Goal: Find specific page/section: Find specific page/section

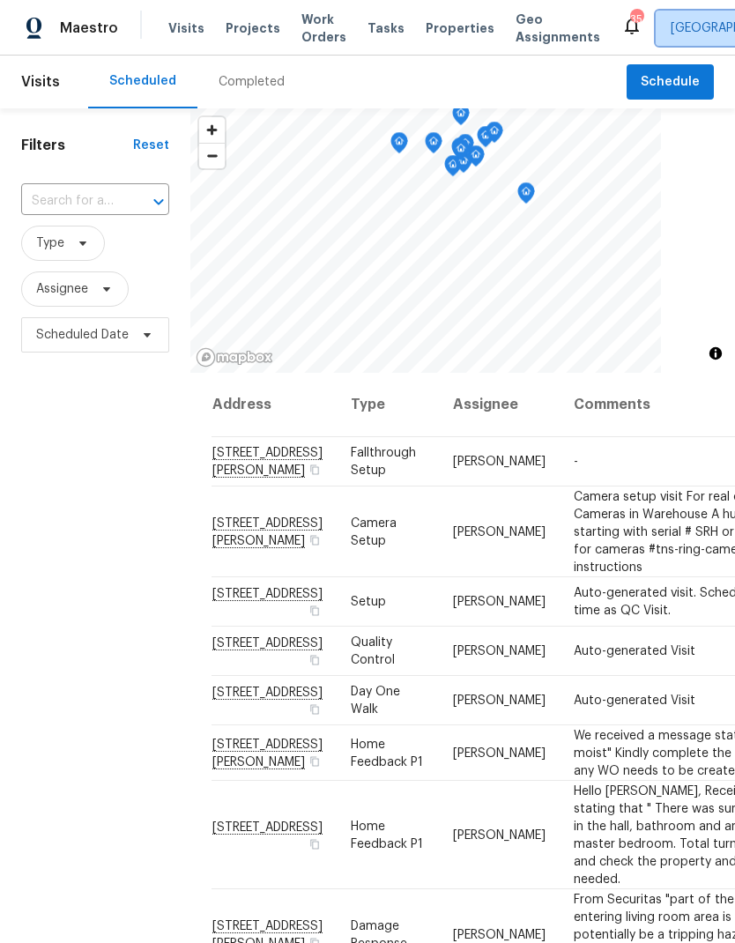
click at [670, 24] on span "Raleigh" at bounding box center [731, 28] width 122 height 18
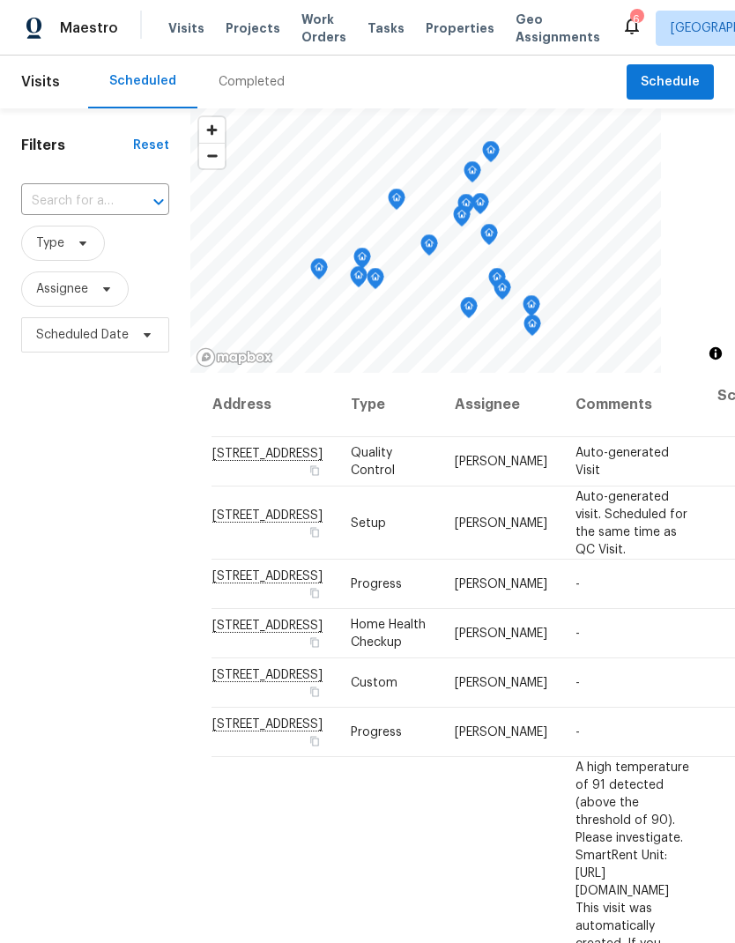
click at [79, 191] on input "text" at bounding box center [70, 201] width 99 height 27
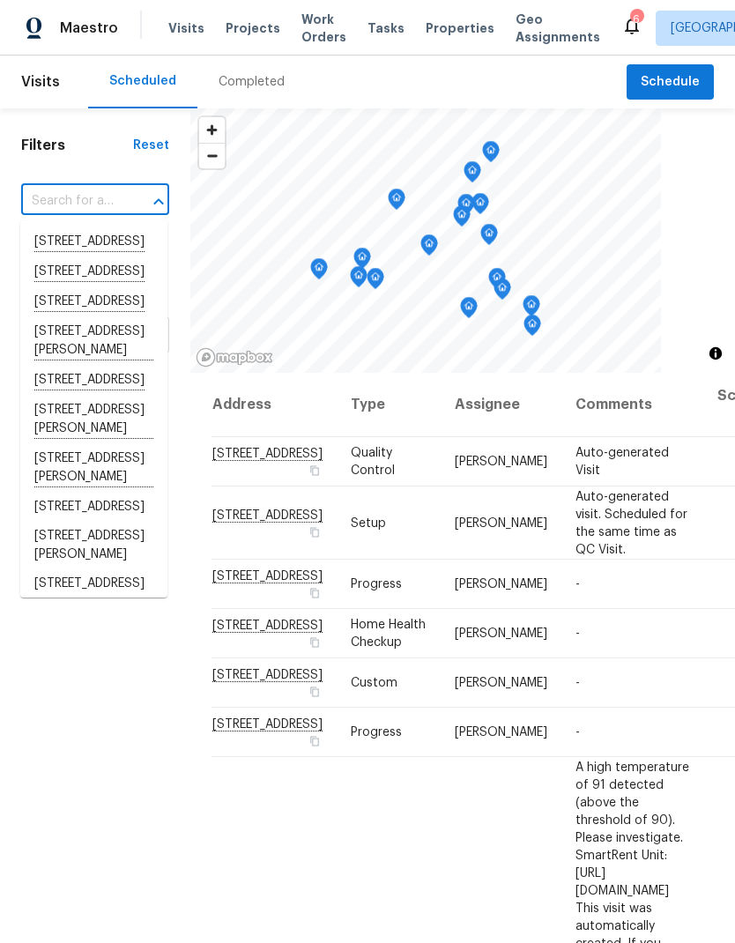
click at [35, 195] on input "text" at bounding box center [70, 201] width 99 height 27
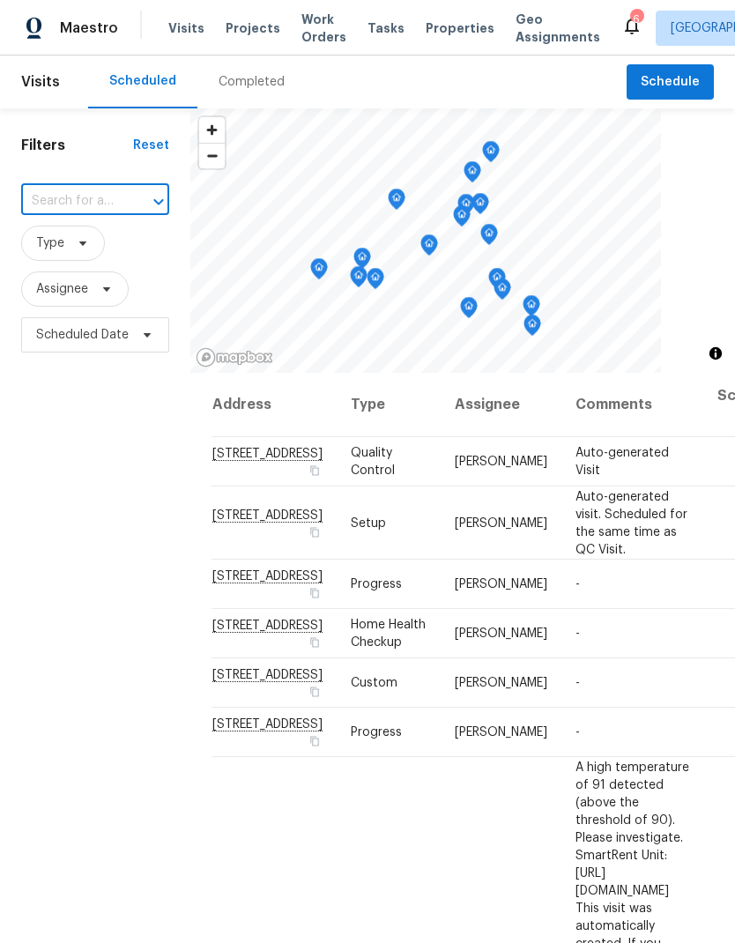
paste input "[STREET_ADDRESS]"
type input "[STREET_ADDRESS]"
click at [64, 256] on li "[STREET_ADDRESS]" at bounding box center [93, 241] width 147 height 29
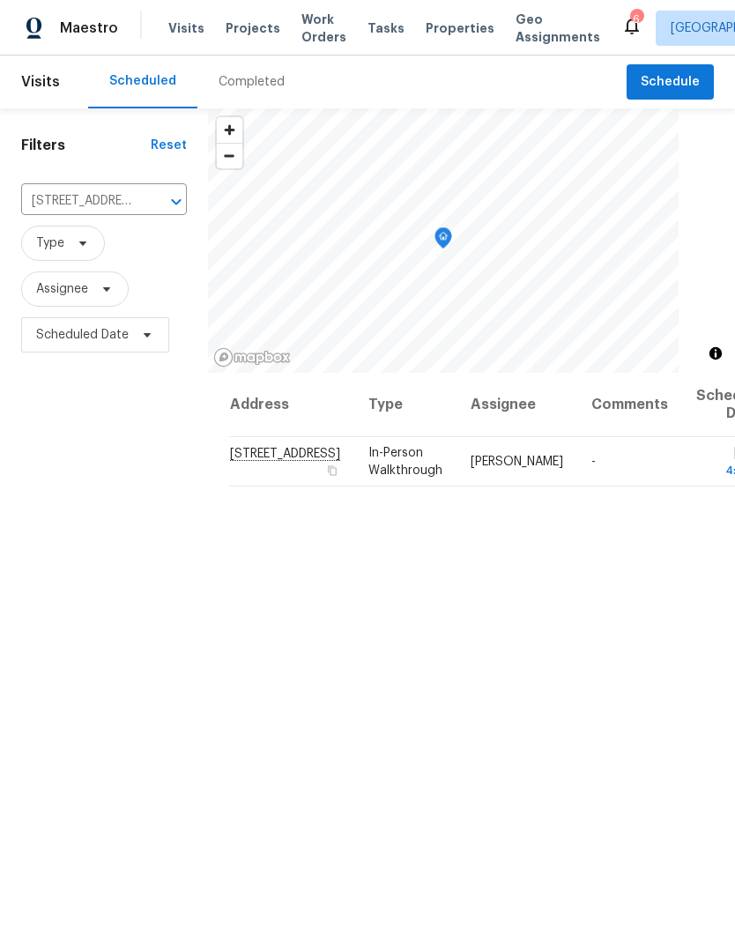
click at [260, 78] on div "Completed" at bounding box center [251, 82] width 66 height 18
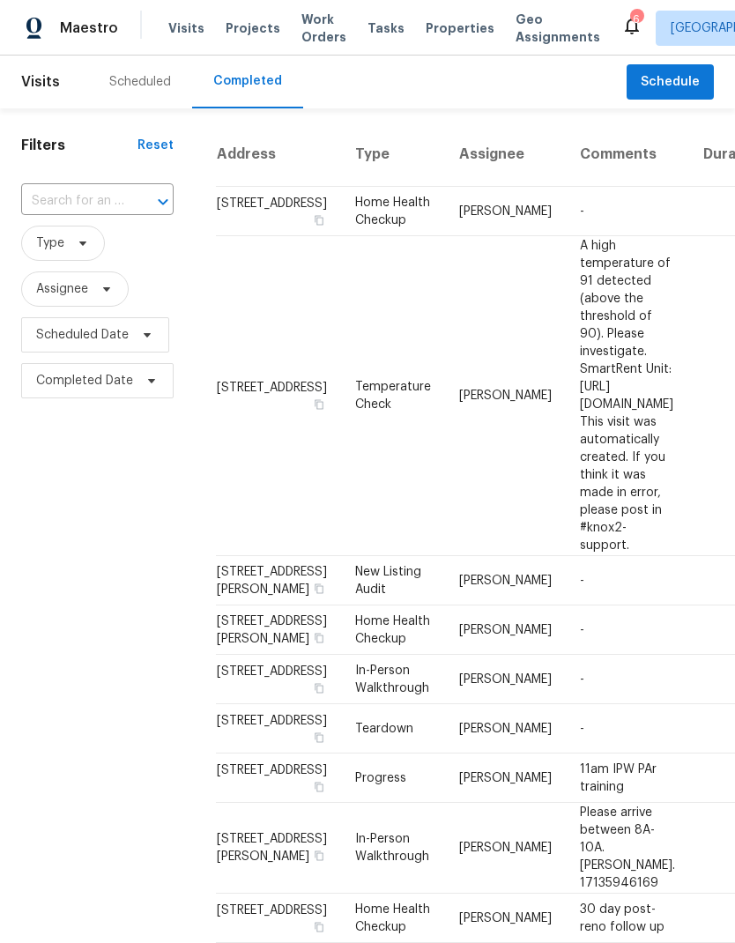
click at [115, 203] on input "text" at bounding box center [72, 201] width 103 height 27
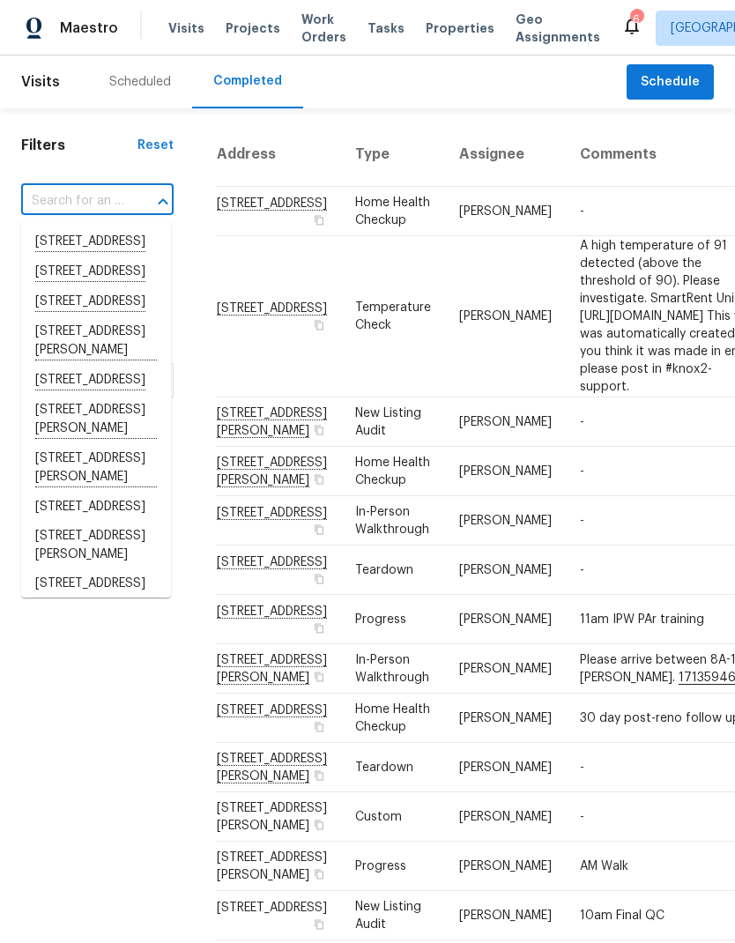
click at [80, 196] on input "text" at bounding box center [72, 201] width 103 height 27
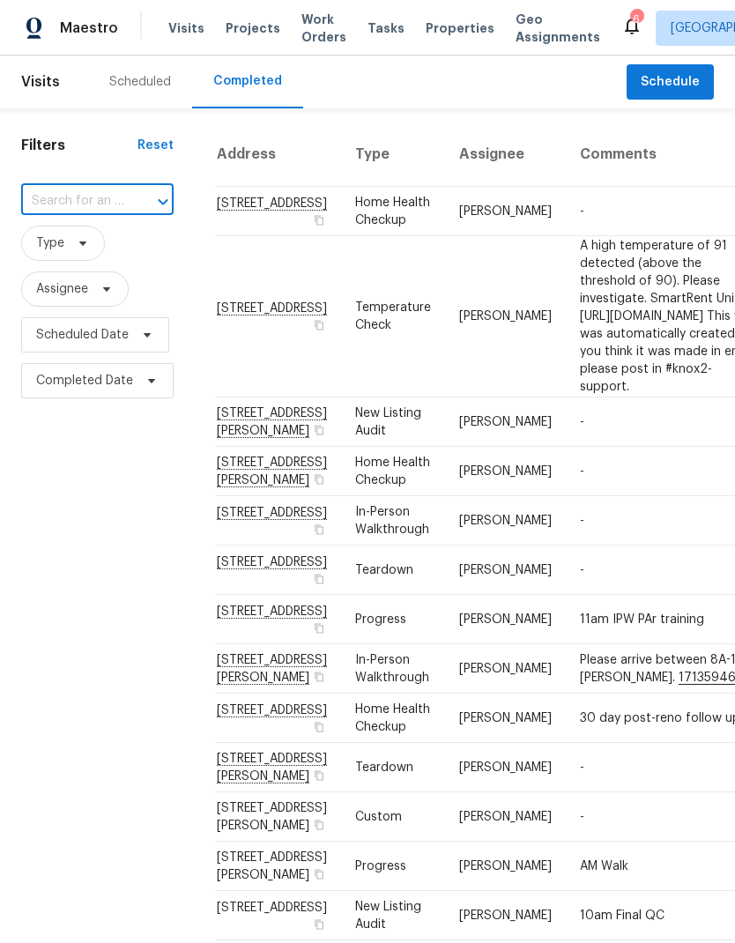
paste input "[STREET_ADDRESS]"
type input "[STREET_ADDRESS]"
click at [63, 256] on li "[STREET_ADDRESS]" at bounding box center [96, 241] width 150 height 29
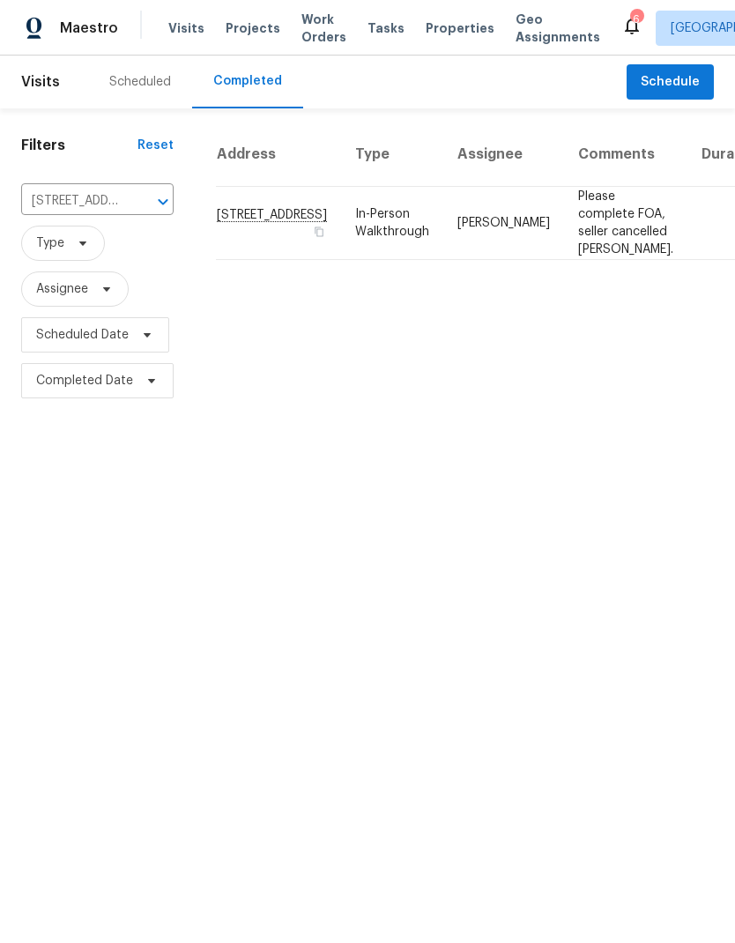
click at [443, 248] on td "[PERSON_NAME]" at bounding box center [503, 223] width 121 height 73
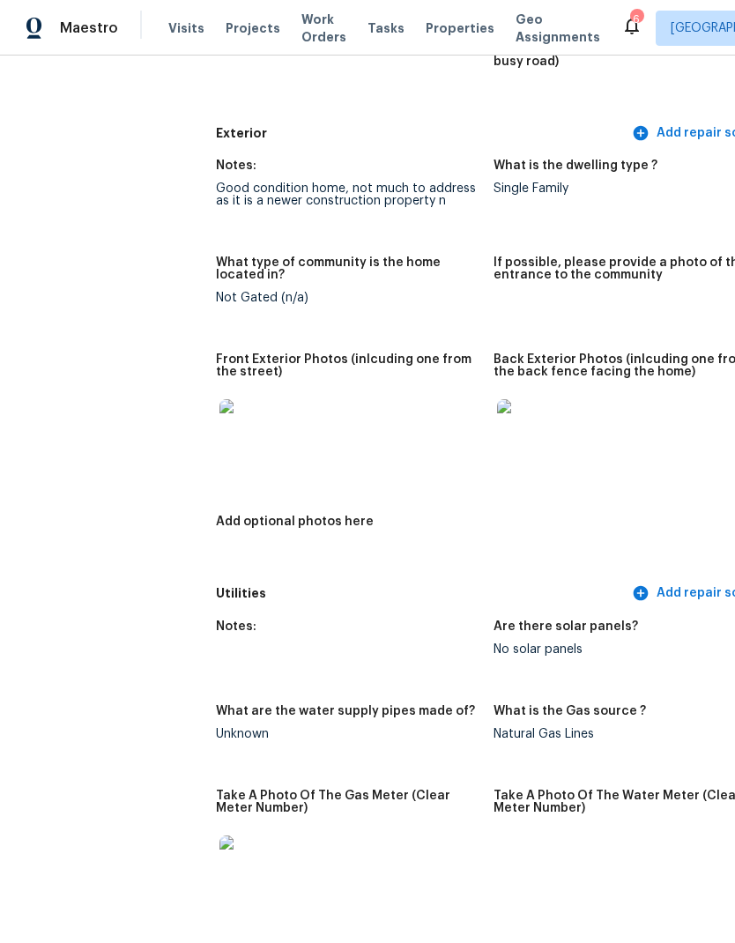
scroll to position [672, 0]
click at [255, 413] on img at bounding box center [247, 427] width 56 height 56
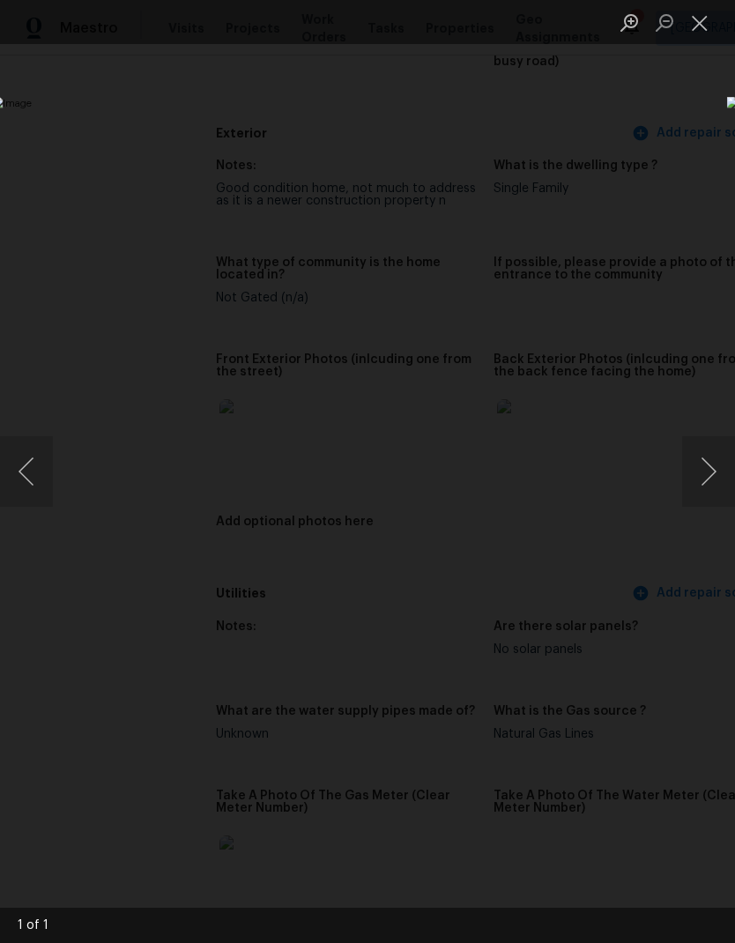
click at [709, 500] on button "Next image" at bounding box center [708, 471] width 53 height 70
click at [710, 464] on button "Next image" at bounding box center [708, 471] width 53 height 70
click at [700, 453] on button "Next image" at bounding box center [708, 471] width 53 height 70
click at [705, 484] on button "Next image" at bounding box center [708, 471] width 53 height 70
click at [702, 471] on button "Next image" at bounding box center [708, 471] width 53 height 70
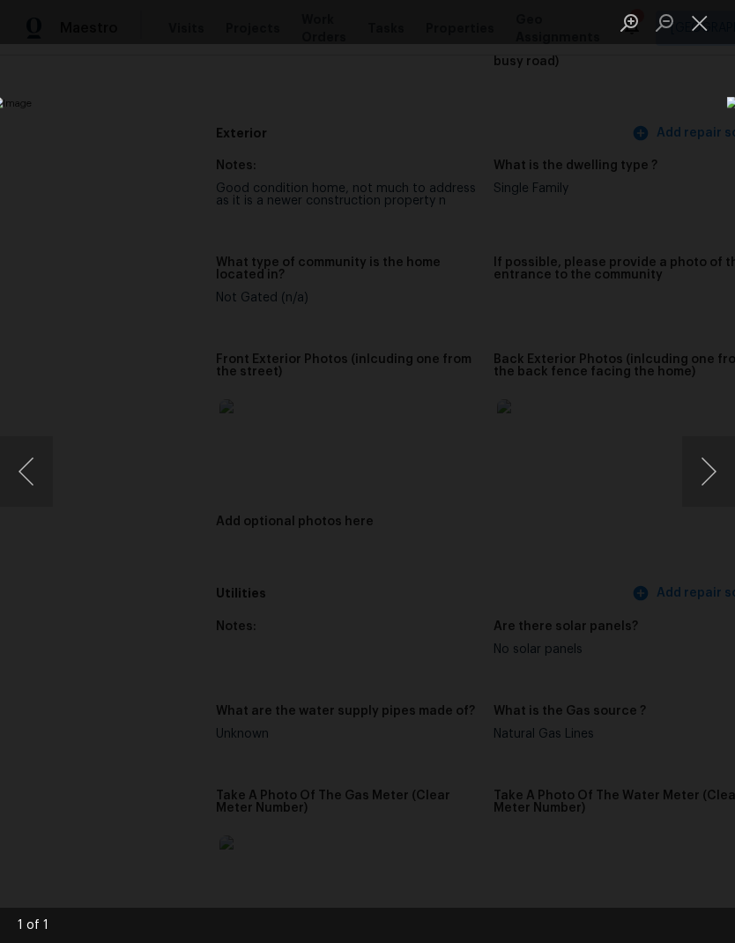
click at [694, 472] on button "Next image" at bounding box center [708, 471] width 53 height 70
click at [703, 11] on button "Close lightbox" at bounding box center [699, 22] width 35 height 31
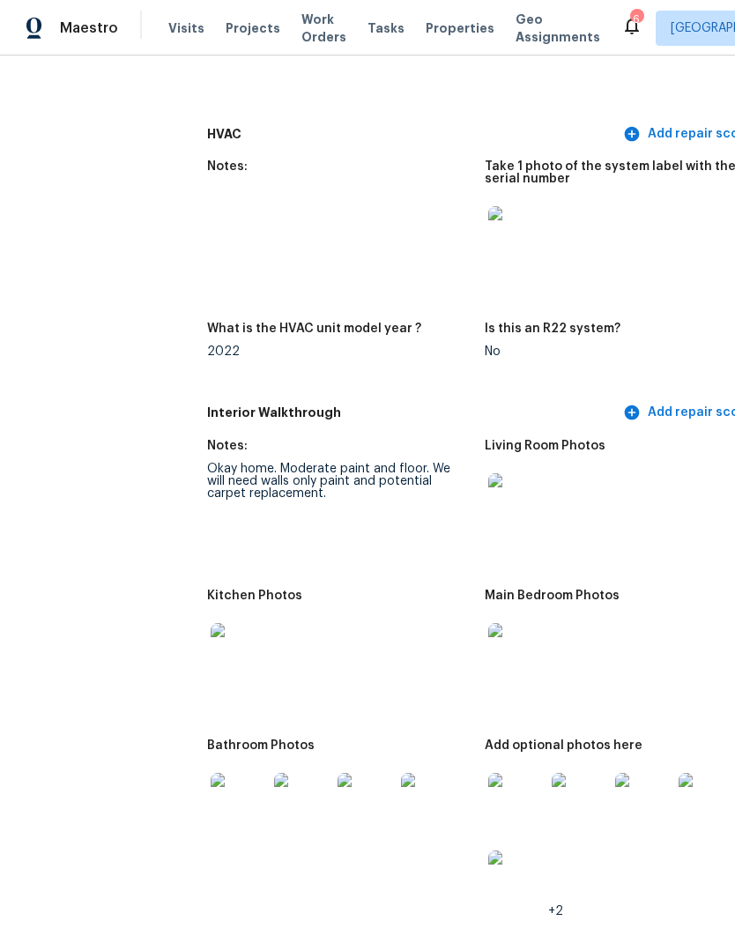
scroll to position [1658, 11]
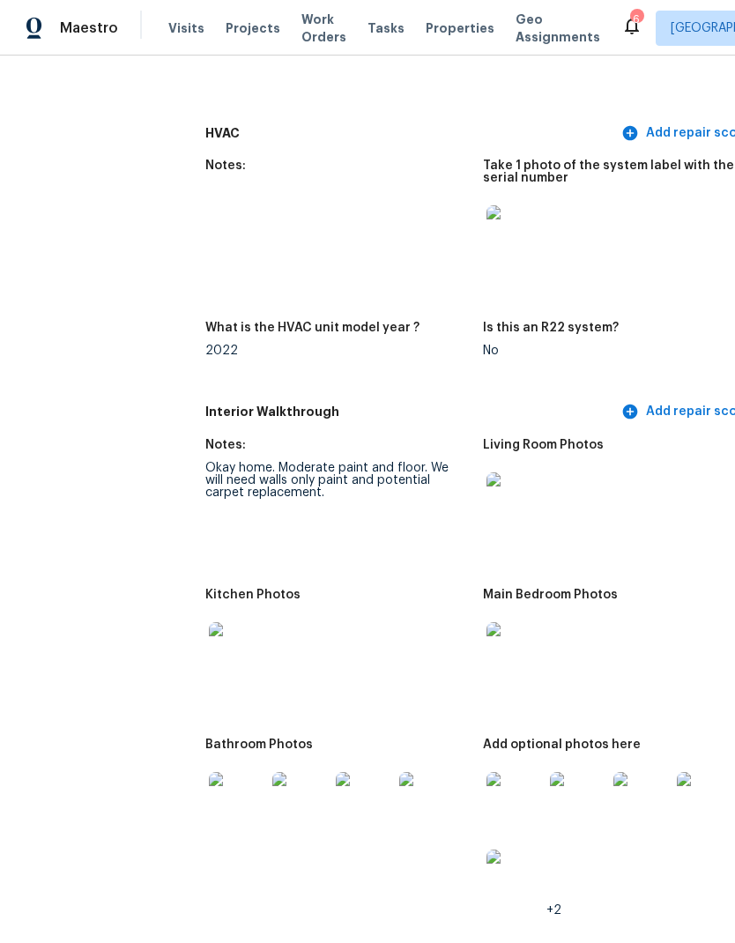
click at [535, 490] on img at bounding box center [514, 500] width 56 height 56
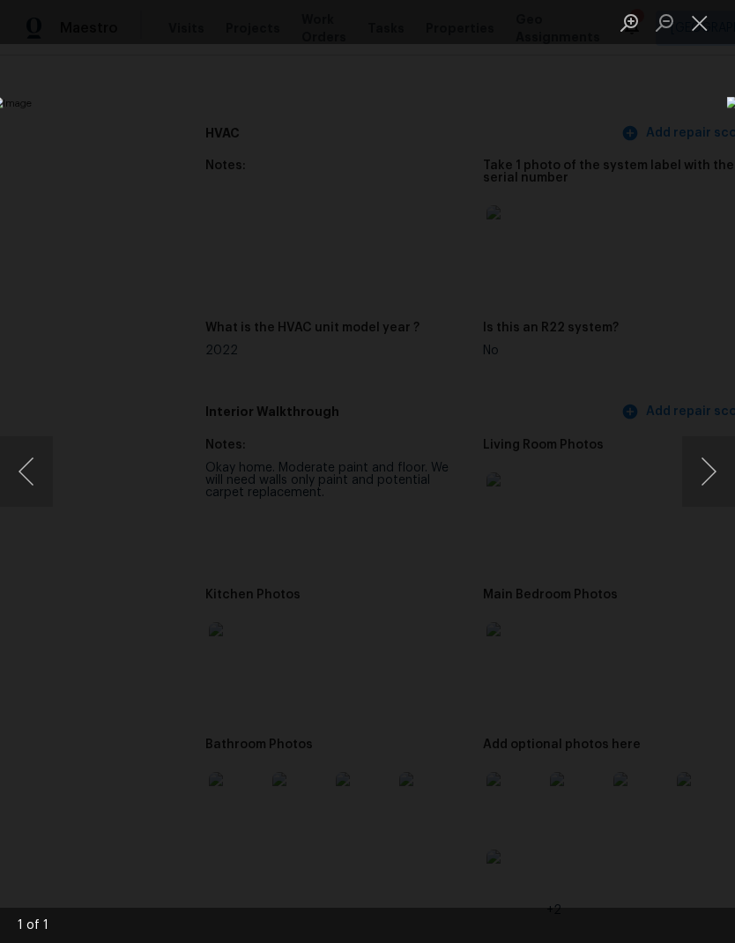
click at [717, 448] on button "Next image" at bounding box center [708, 471] width 53 height 70
click at [695, 460] on button "Next image" at bounding box center [708, 471] width 53 height 70
click at [700, 468] on button "Next image" at bounding box center [708, 471] width 53 height 70
click at [691, 10] on button "Close lightbox" at bounding box center [699, 22] width 35 height 31
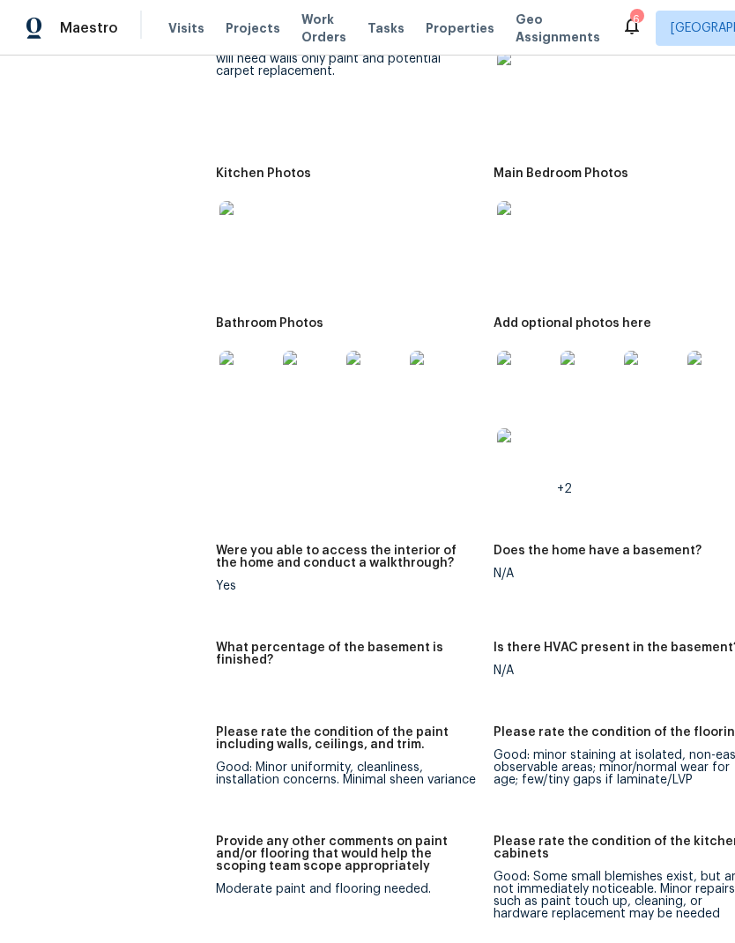
scroll to position [2082, 0]
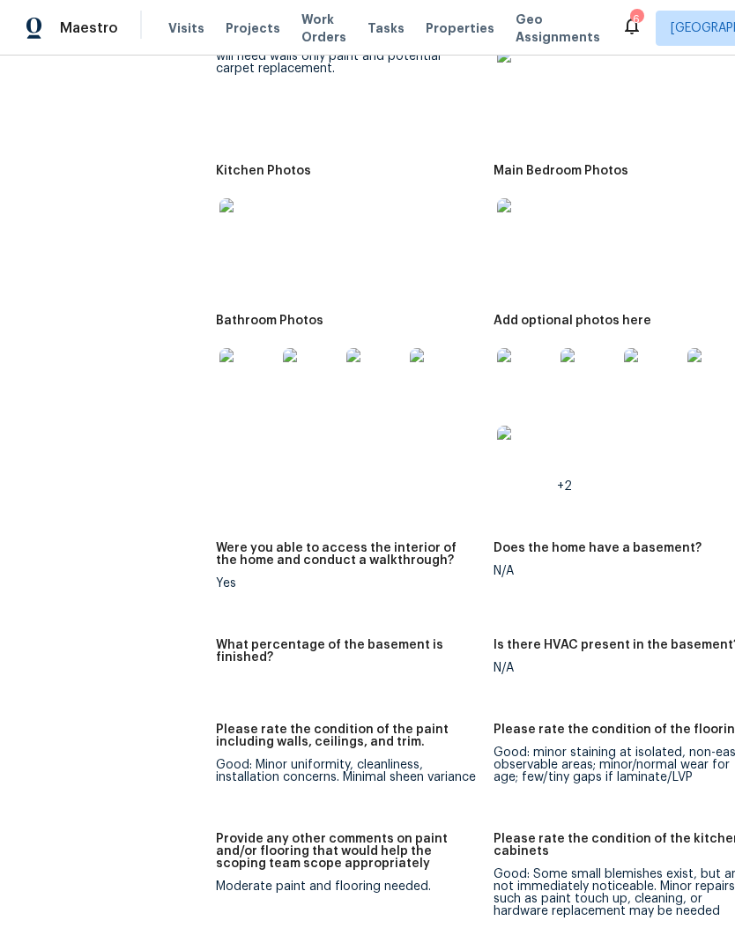
click at [248, 203] on img at bounding box center [247, 226] width 56 height 56
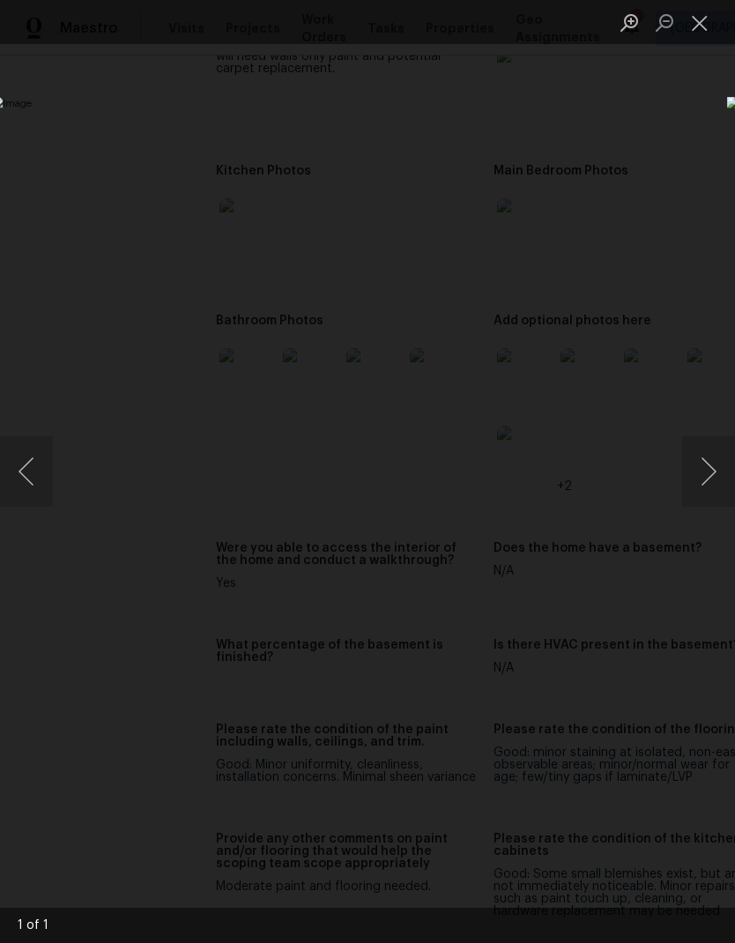
click at [702, 19] on button "Close lightbox" at bounding box center [699, 22] width 35 height 31
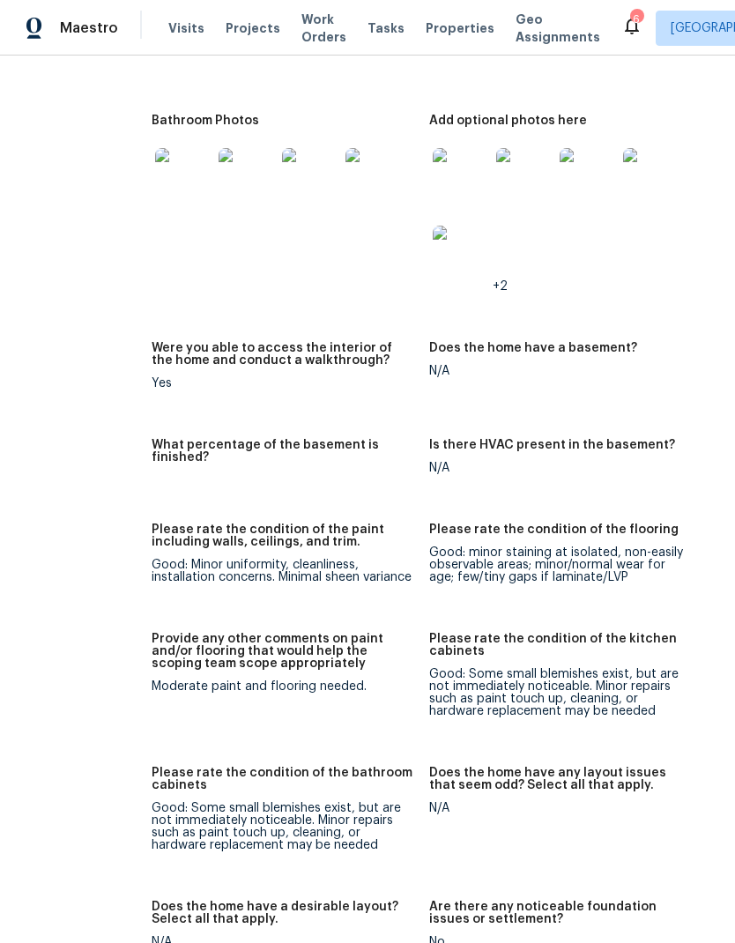
scroll to position [2272, 60]
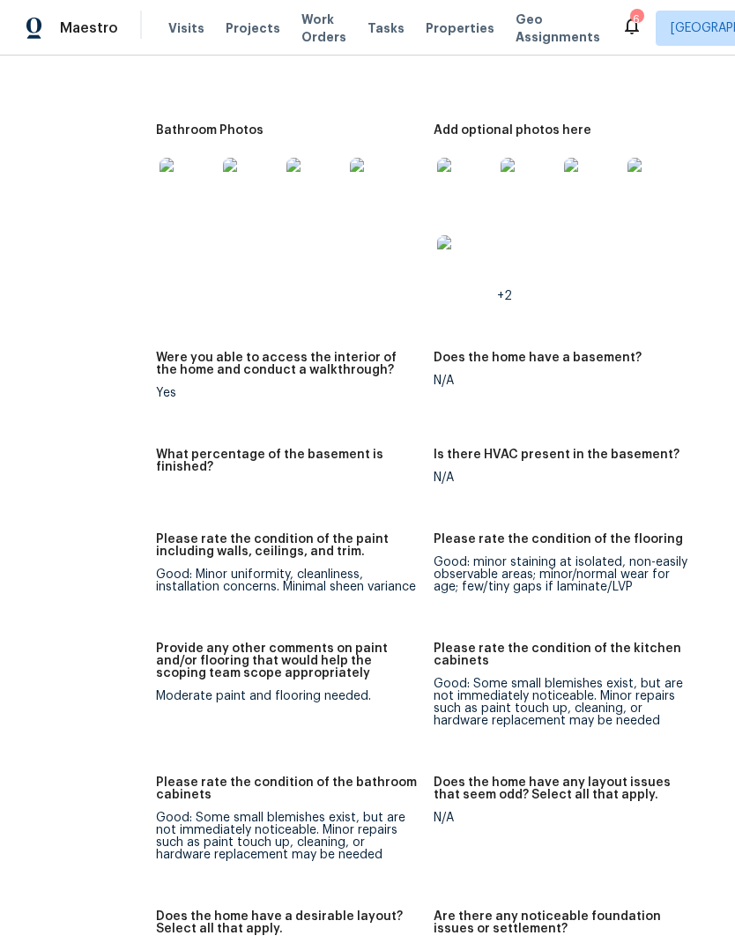
click at [458, 175] on img at bounding box center [465, 186] width 56 height 56
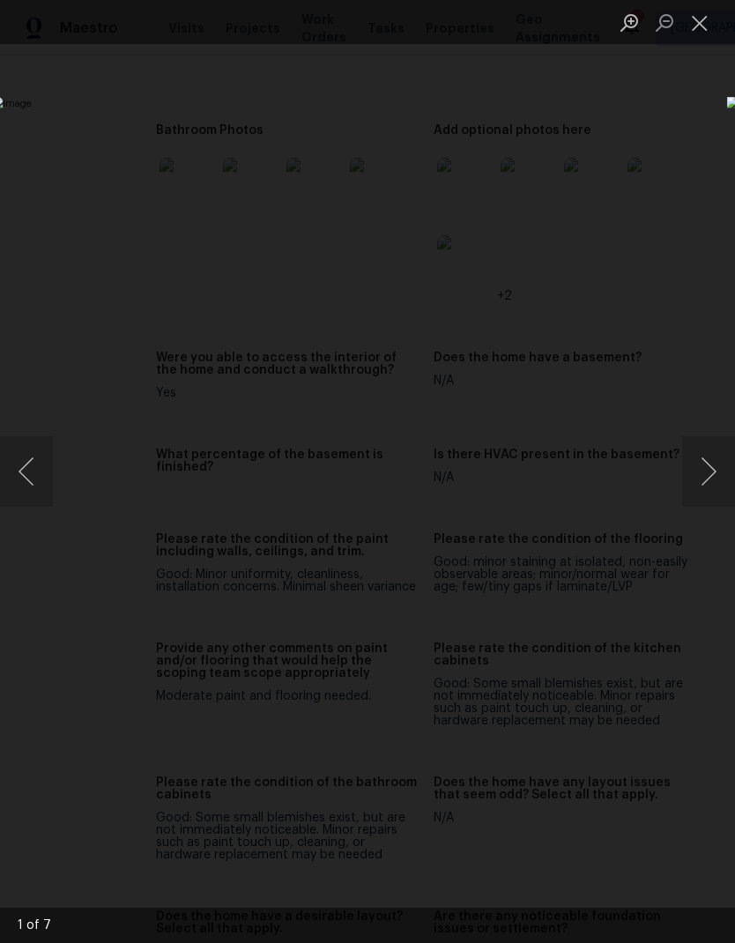
click at [698, 447] on button "Next image" at bounding box center [708, 471] width 53 height 70
click at [709, 455] on button "Next image" at bounding box center [708, 471] width 53 height 70
click at [708, 455] on button "Next image" at bounding box center [708, 471] width 53 height 70
click at [711, 470] on button "Next image" at bounding box center [708, 471] width 53 height 70
click at [714, 468] on button "Next image" at bounding box center [708, 471] width 53 height 70
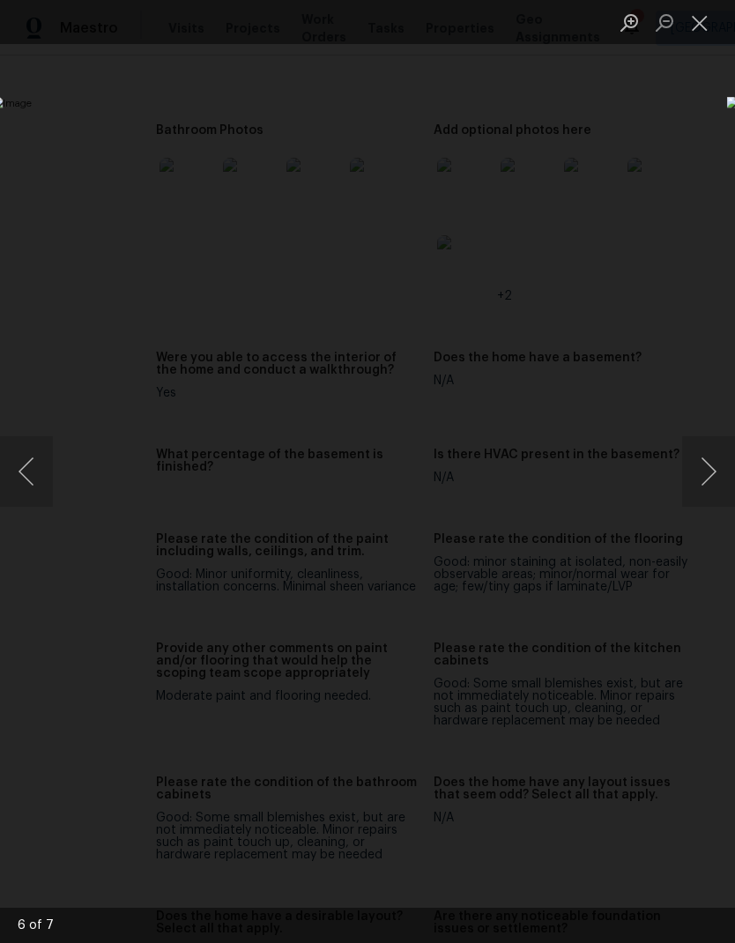
click at [682, 501] on button "Next image" at bounding box center [708, 471] width 53 height 70
click at [709, 465] on button "Next image" at bounding box center [708, 471] width 53 height 70
click at [690, 12] on button "Close lightbox" at bounding box center [699, 22] width 35 height 31
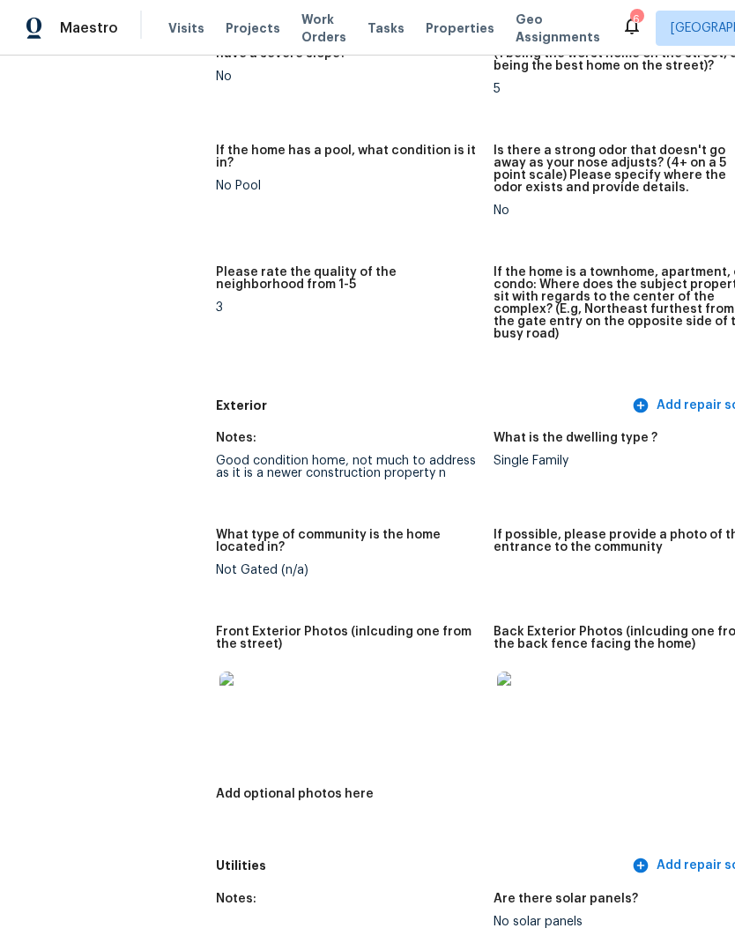
scroll to position [400, 0]
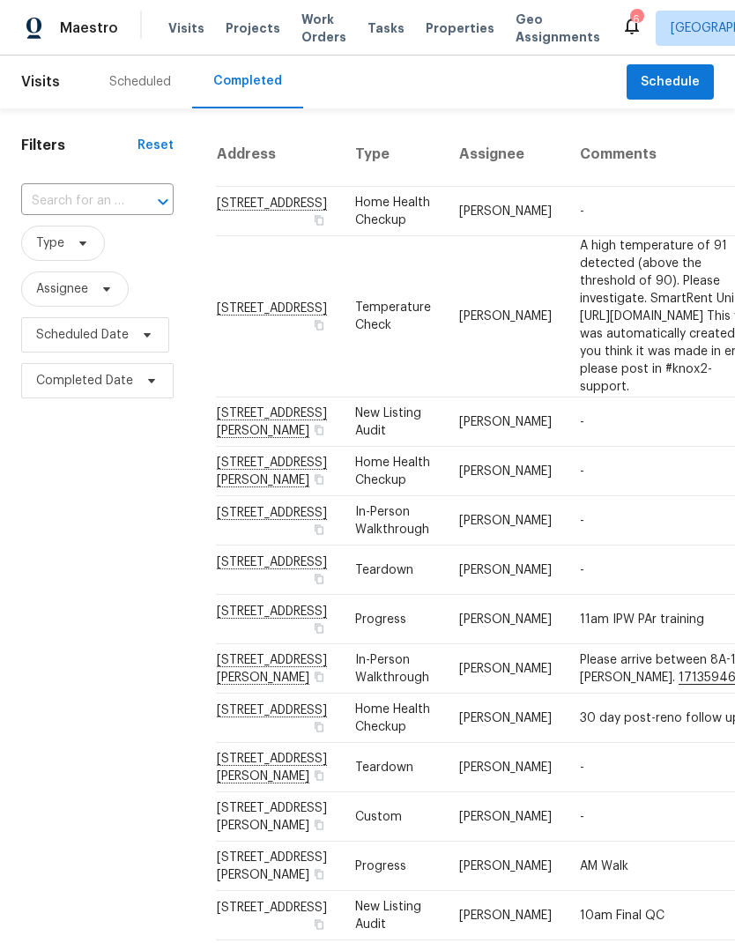
click at [78, 210] on input "text" at bounding box center [72, 201] width 103 height 27
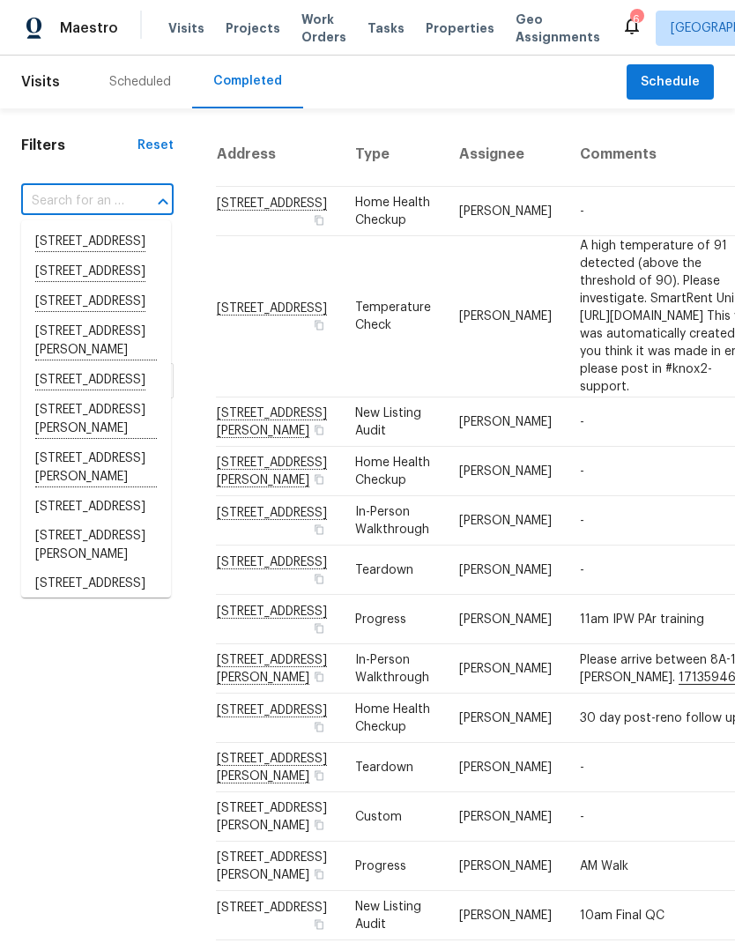
paste input "[STREET_ADDRESS]"
type input "[STREET_ADDRESS]"
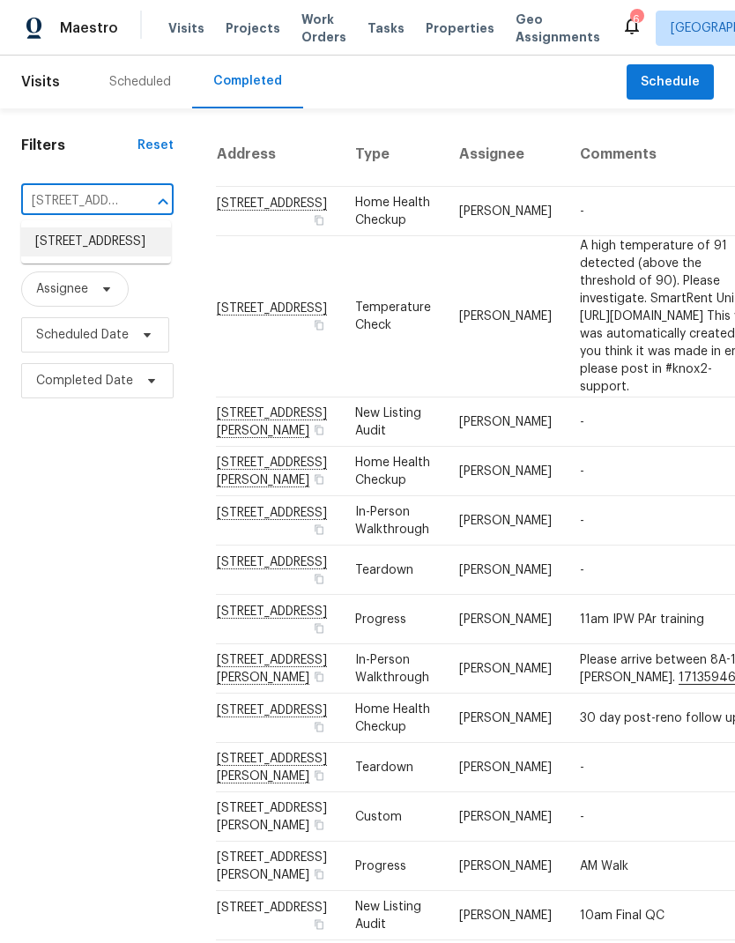
click at [70, 256] on li "[STREET_ADDRESS]" at bounding box center [96, 241] width 150 height 29
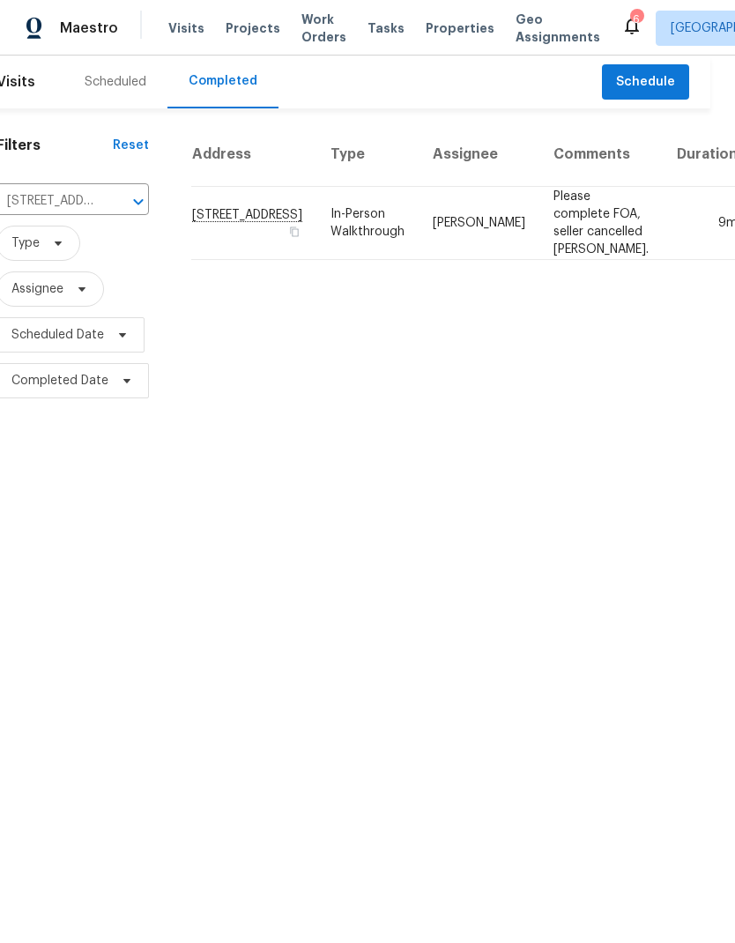
scroll to position [0, 24]
